Goal: Task Accomplishment & Management: Use online tool/utility

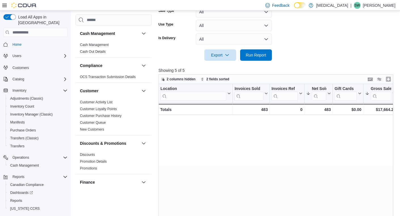
scroll to position [0, 1011]
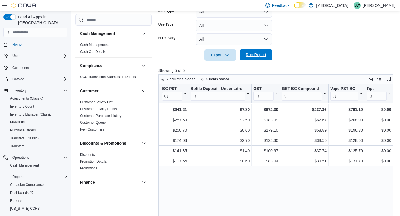
click at [256, 52] on span "Run Report" at bounding box center [256, 54] width 25 height 11
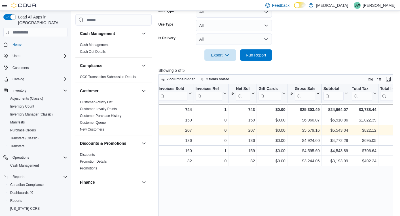
scroll to position [0, 77]
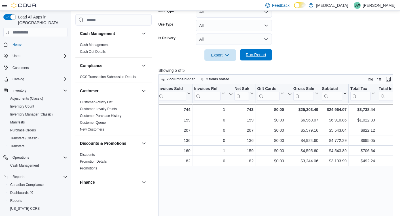
click at [250, 56] on span "Run Report" at bounding box center [256, 55] width 20 height 6
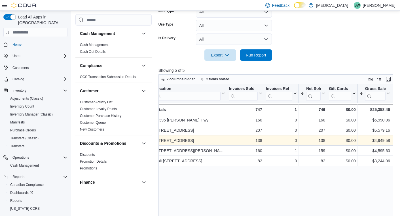
scroll to position [0, 6]
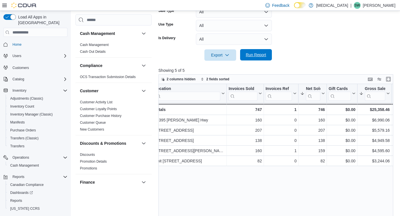
click at [251, 54] on span "Run Report" at bounding box center [256, 55] width 20 height 6
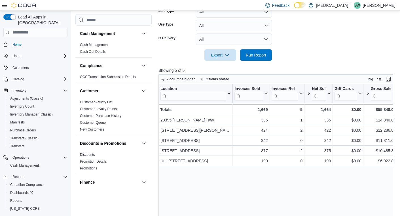
scroll to position [0, 35]
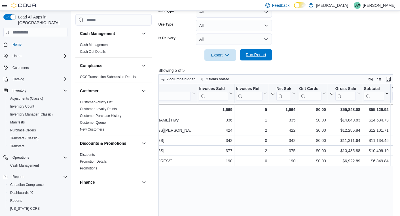
click at [254, 56] on span "Run Report" at bounding box center [256, 55] width 20 height 6
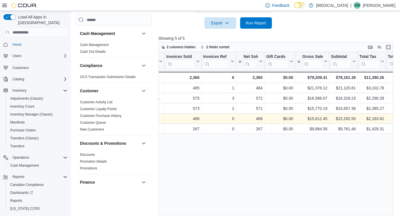
scroll to position [0, 69]
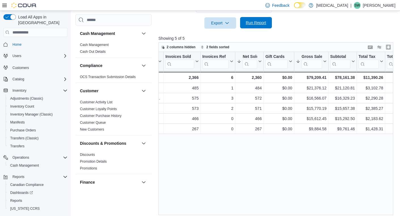
click at [255, 22] on span "Run Report" at bounding box center [256, 23] width 20 height 6
